Goal: Check status: Check status

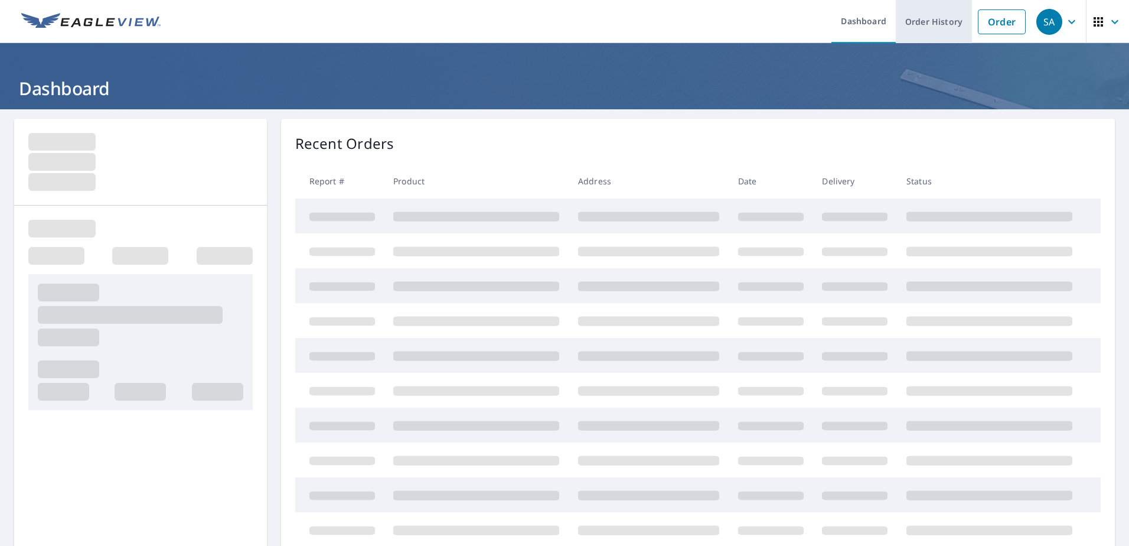
click at [918, 18] on link "Order History" at bounding box center [934, 21] width 76 height 43
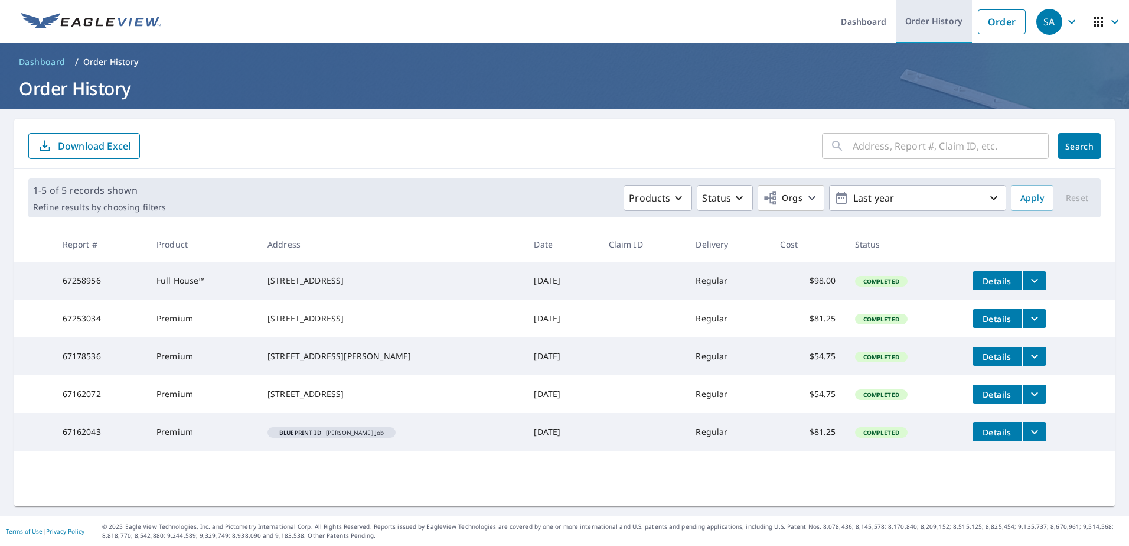
click at [930, 19] on link "Order History" at bounding box center [934, 21] width 76 height 43
click at [904, 145] on input "text" at bounding box center [951, 145] width 196 height 33
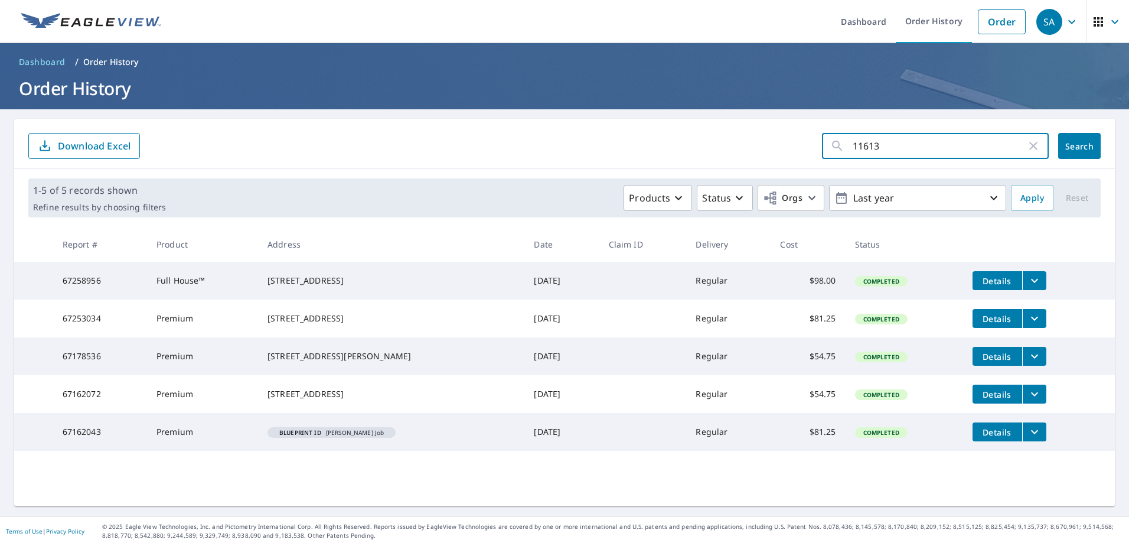
type input "11613"
click at [1071, 146] on span "Search" at bounding box center [1080, 146] width 24 height 11
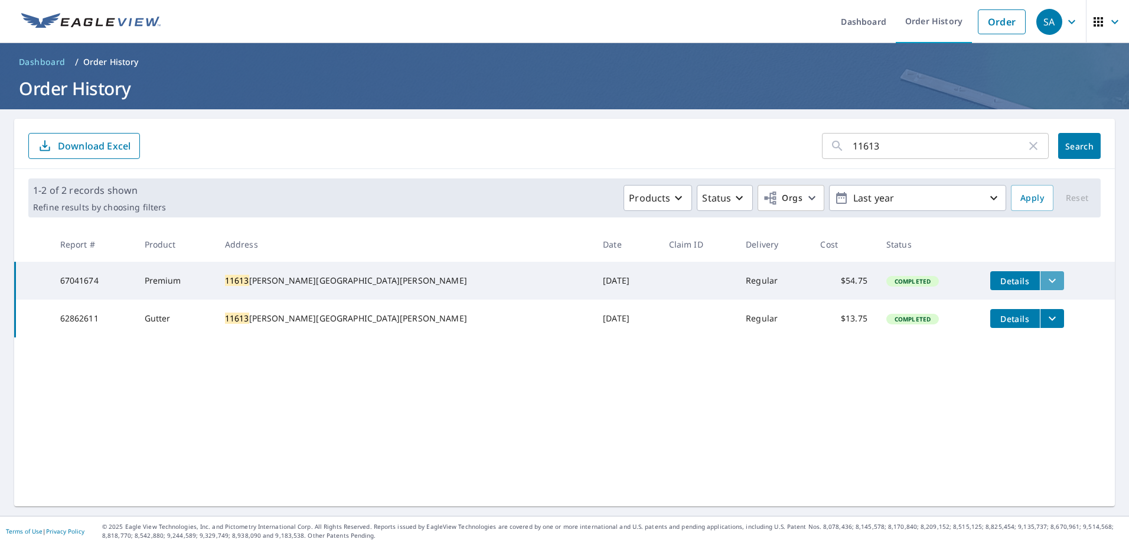
click at [1049, 281] on icon "filesDropdownBtn-67041674" at bounding box center [1052, 281] width 7 height 4
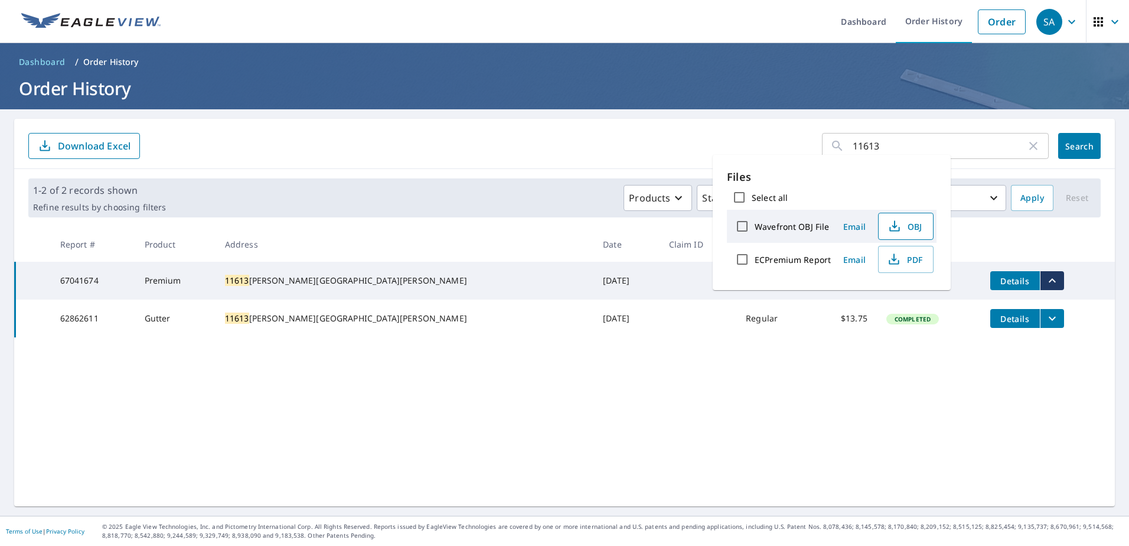
click at [916, 226] on span "OBJ" at bounding box center [905, 226] width 38 height 14
click at [911, 252] on span "PDF" at bounding box center [905, 259] width 38 height 14
